Goal: Transaction & Acquisition: Purchase product/service

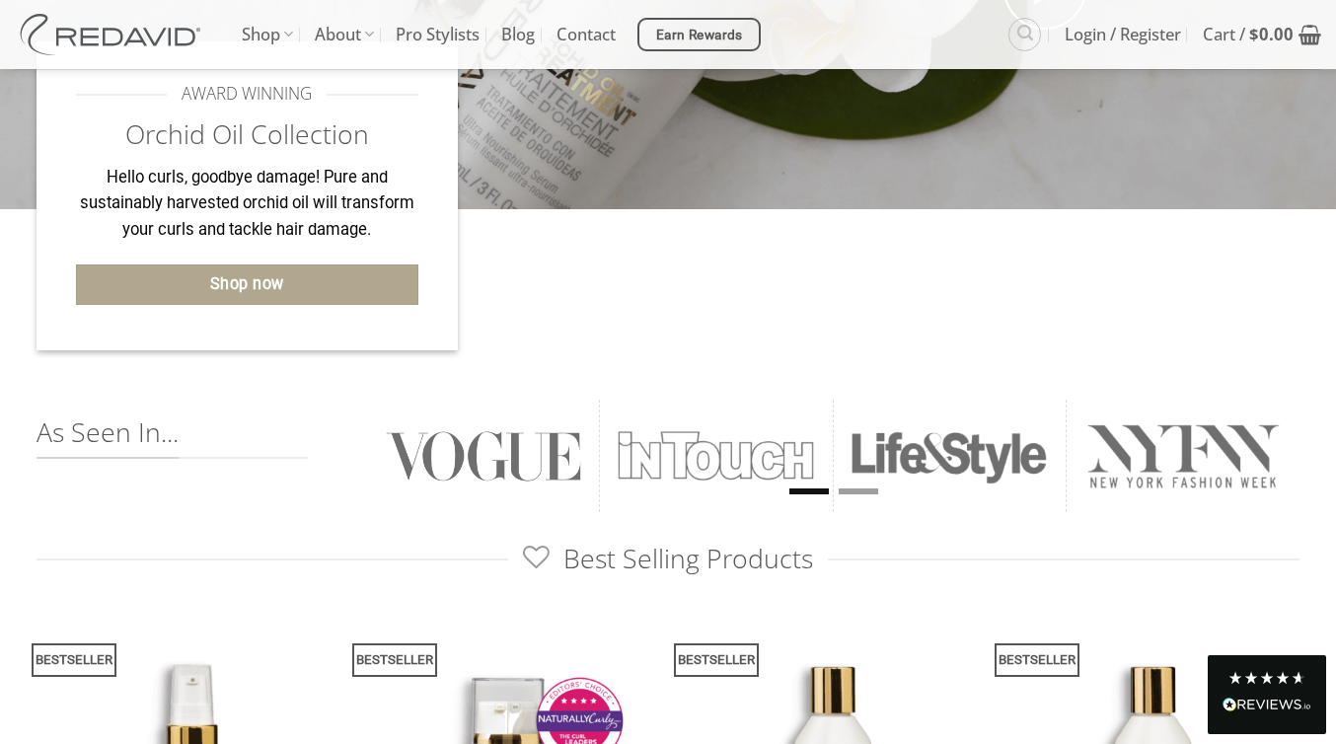
scroll to position [530, 0]
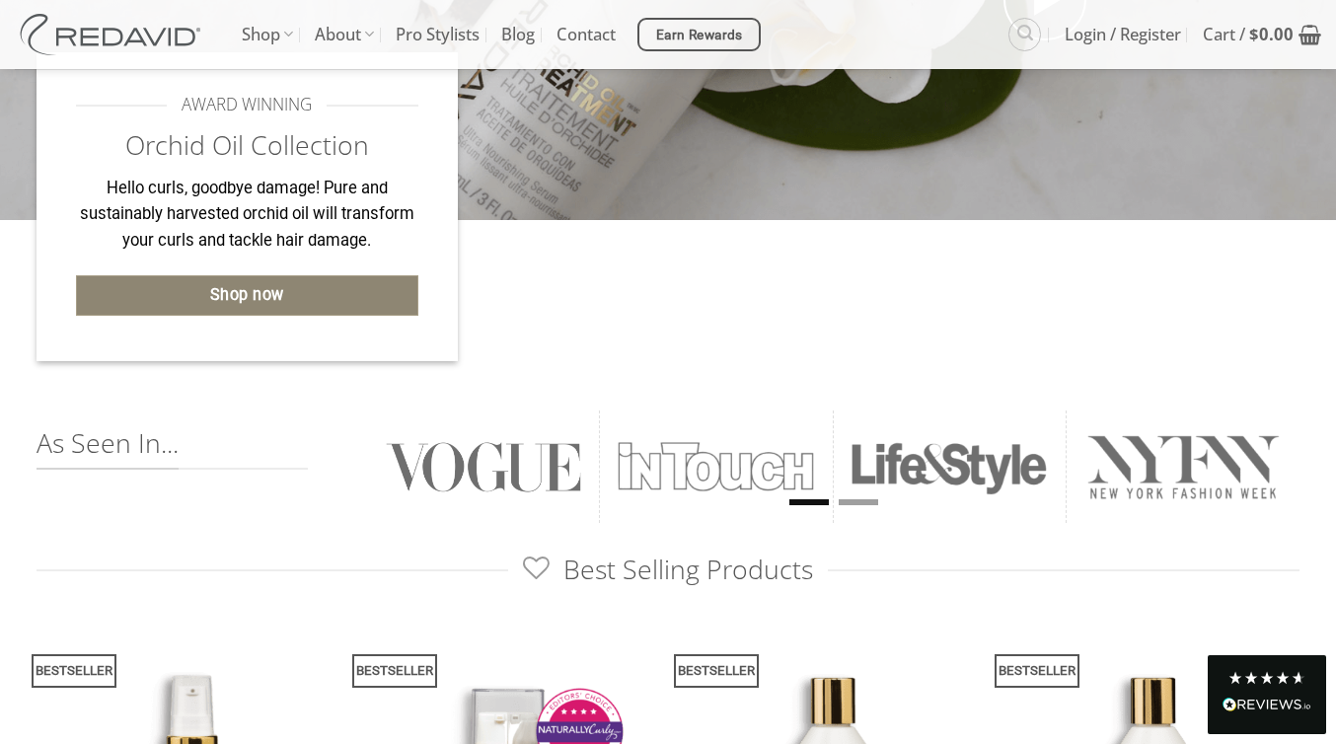
click at [361, 289] on link "Shop now" at bounding box center [247, 295] width 342 height 40
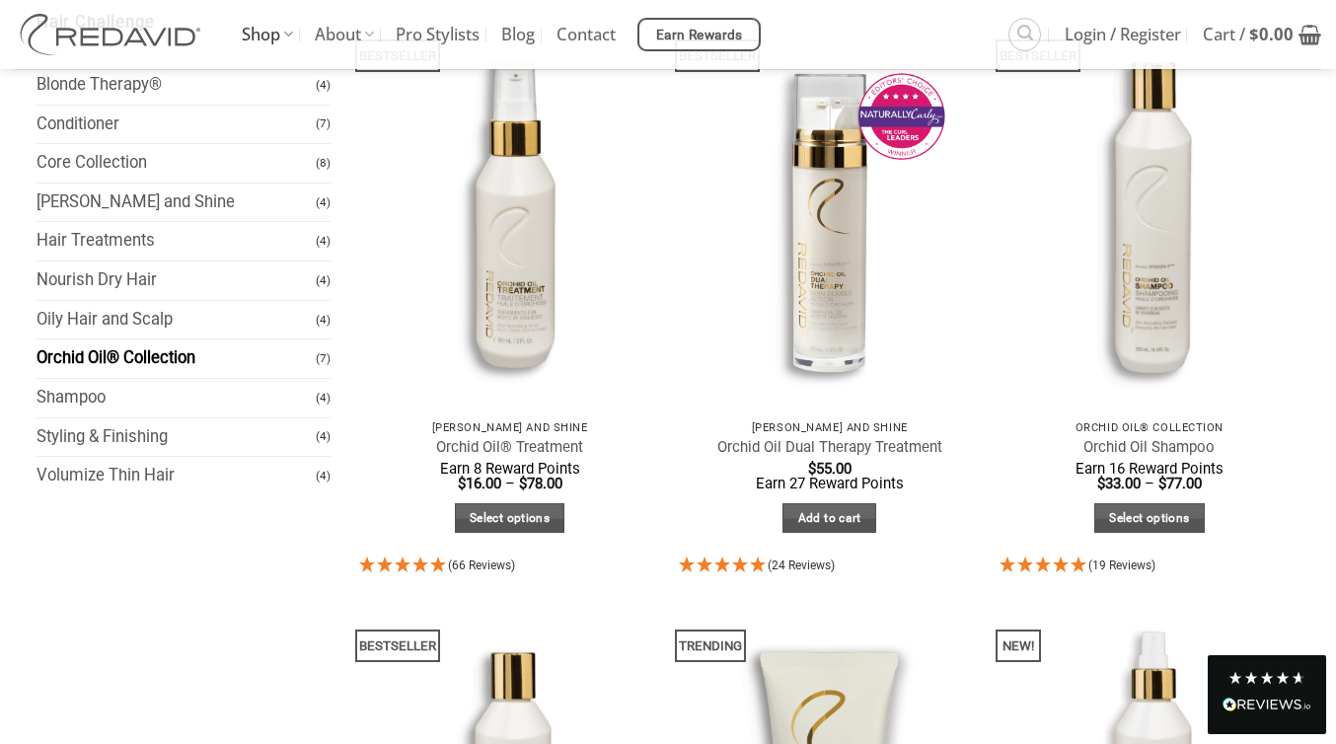
scroll to position [243, 0]
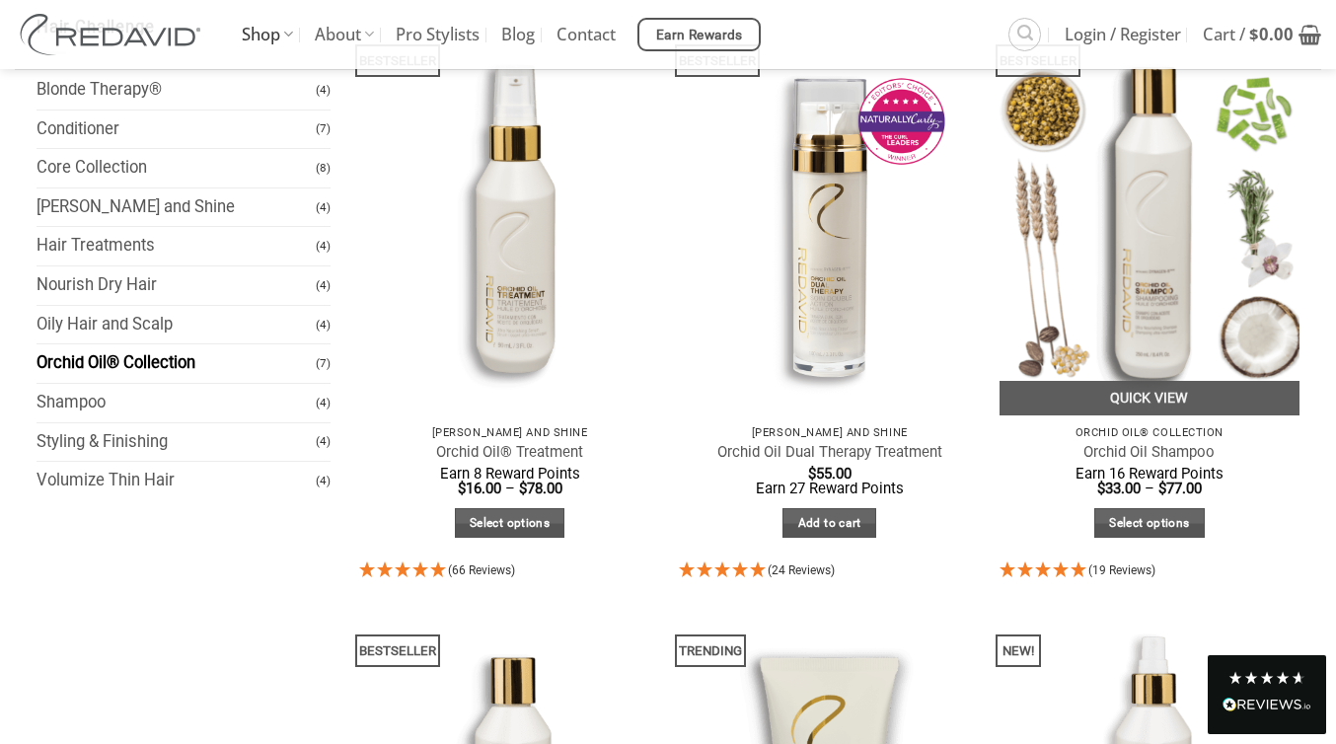
click at [1210, 198] on img at bounding box center [1150, 215] width 301 height 401
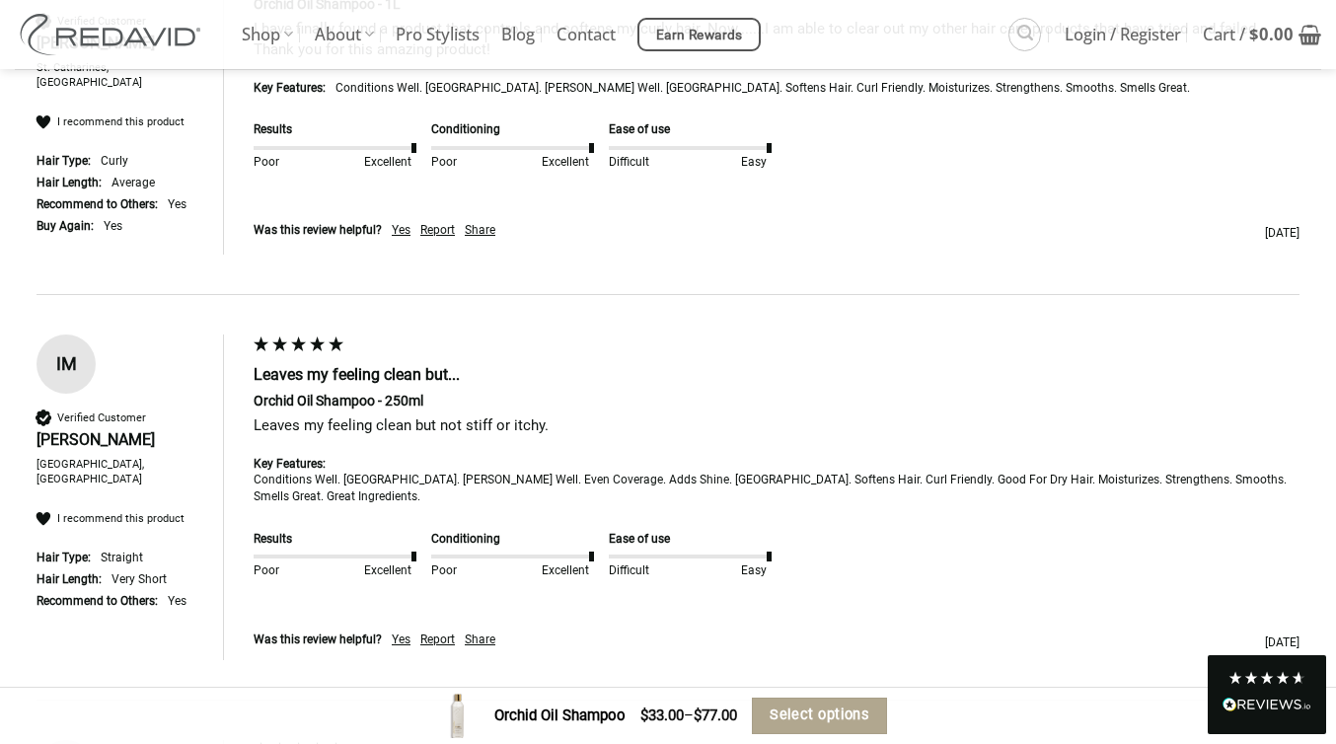
scroll to position [4541, 0]
